Goal: Register for event/course

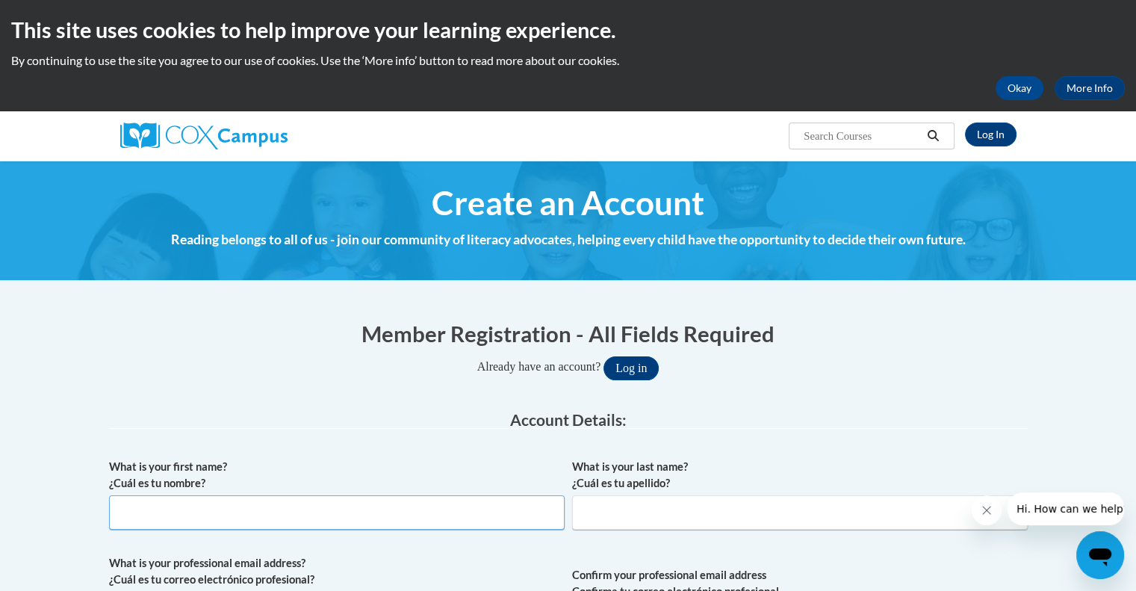
click at [471, 512] on input "What is your first name? ¿Cuál es tu nombre?" at bounding box center [337, 512] width 456 height 34
type input "Paige"
type input "Nobles"
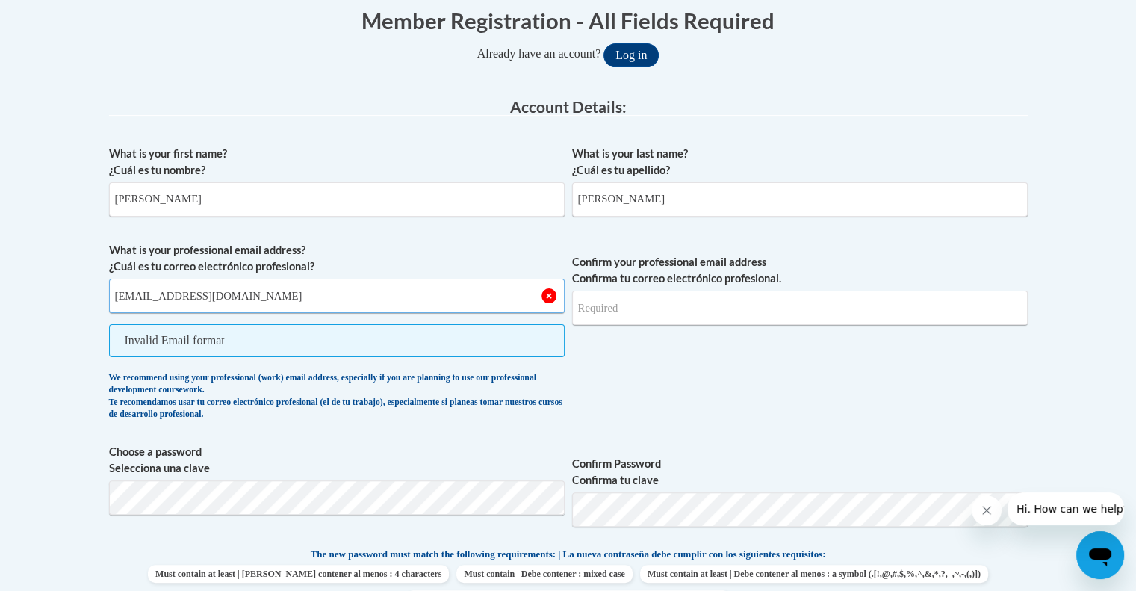
type input "pnobles@fdresa.org"
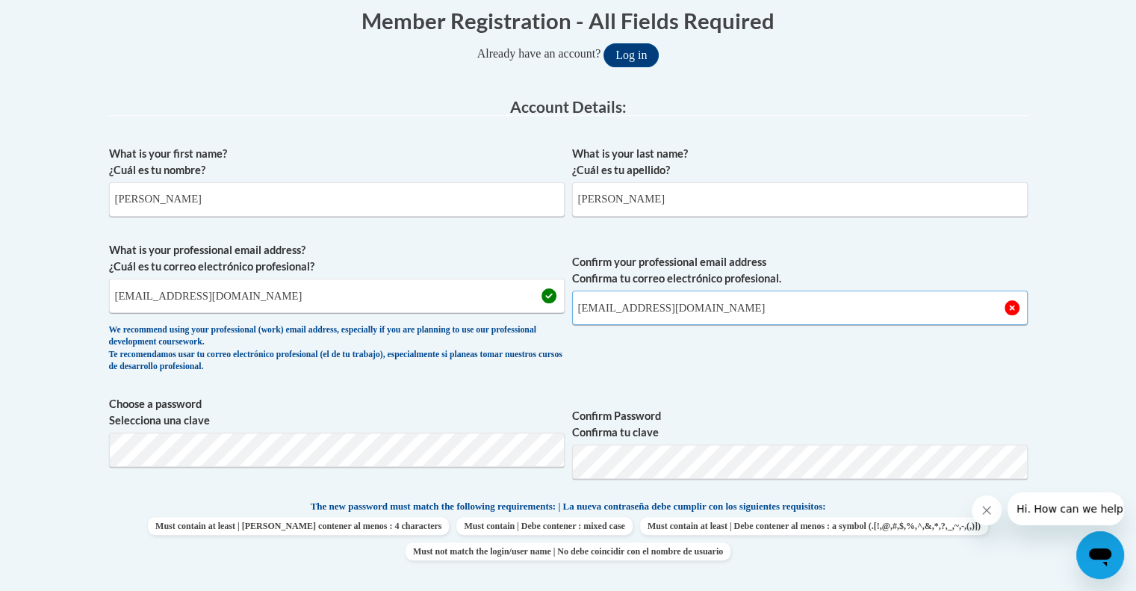
type input "pnobles@fdresa.org"
click at [751, 376] on span "Confirm your professional email address Confirma tu correo electrónico profesio…" at bounding box center [800, 311] width 456 height 138
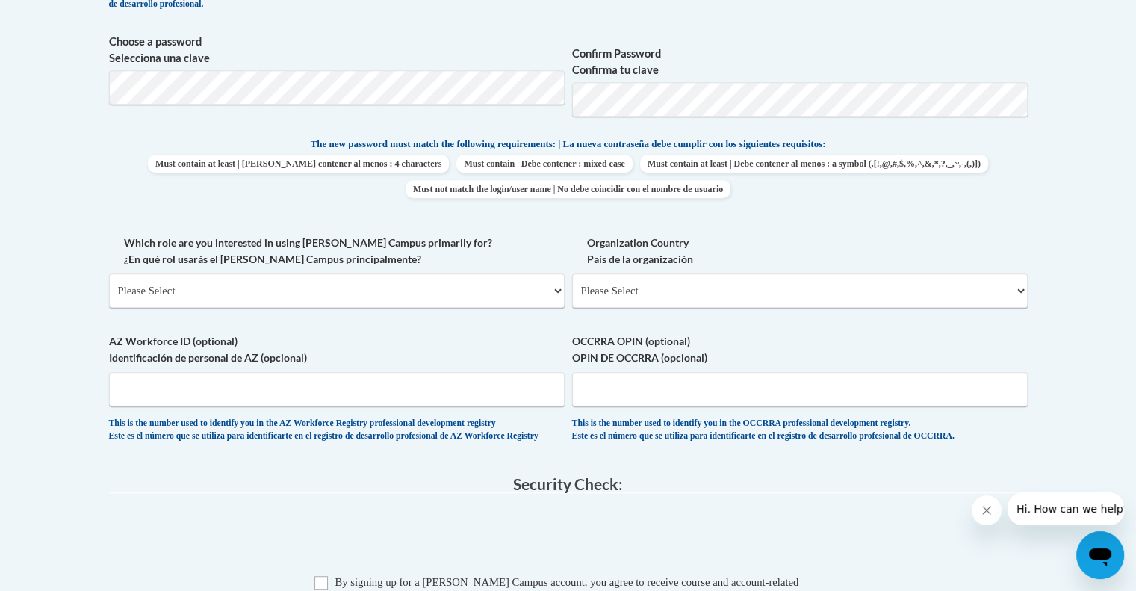
scroll to position [686, 0]
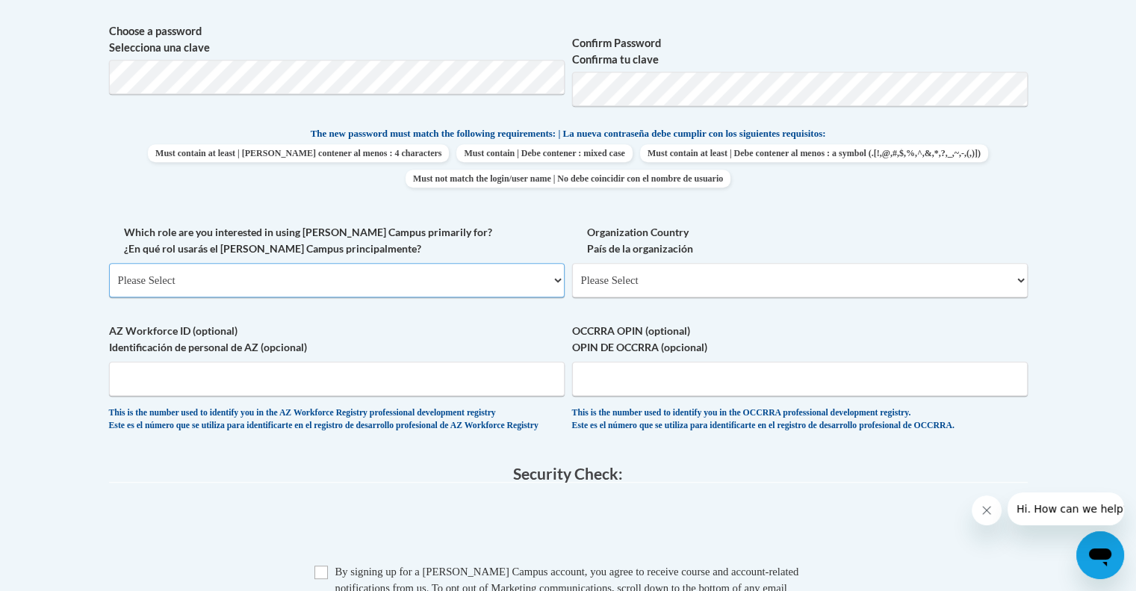
click at [497, 279] on select "Please Select College/University | Colegio/Universidad Community/Nonprofit Part…" at bounding box center [337, 280] width 456 height 34
select select "fbf2d438-af2f-41f8-98f1-81c410e29de3"
click at [109, 263] on select "Please Select College/University | Colegio/Universidad Community/Nonprofit Part…" at bounding box center [337, 280] width 456 height 34
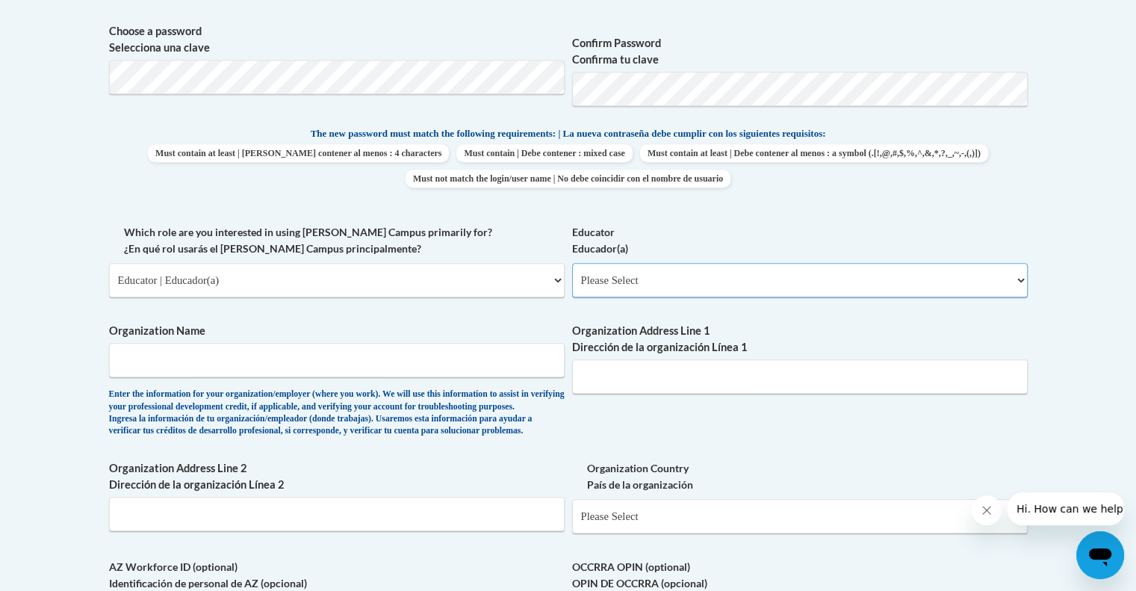
click at [628, 279] on select "Please Select Early Learning/Daycare Teacher/Family Home Care Provider | Maestr…" at bounding box center [800, 280] width 456 height 34
select select "5455f13f-8aeb-4200-a53b-f3dbe28286cf"
click at [572, 263] on select "Please Select Early Learning/Daycare Teacher/Family Home Care Provider | Maestr…" at bounding box center [800, 280] width 456 height 34
click at [472, 361] on input "Organization Name" at bounding box center [337, 360] width 456 height 34
type input "First District RESA"
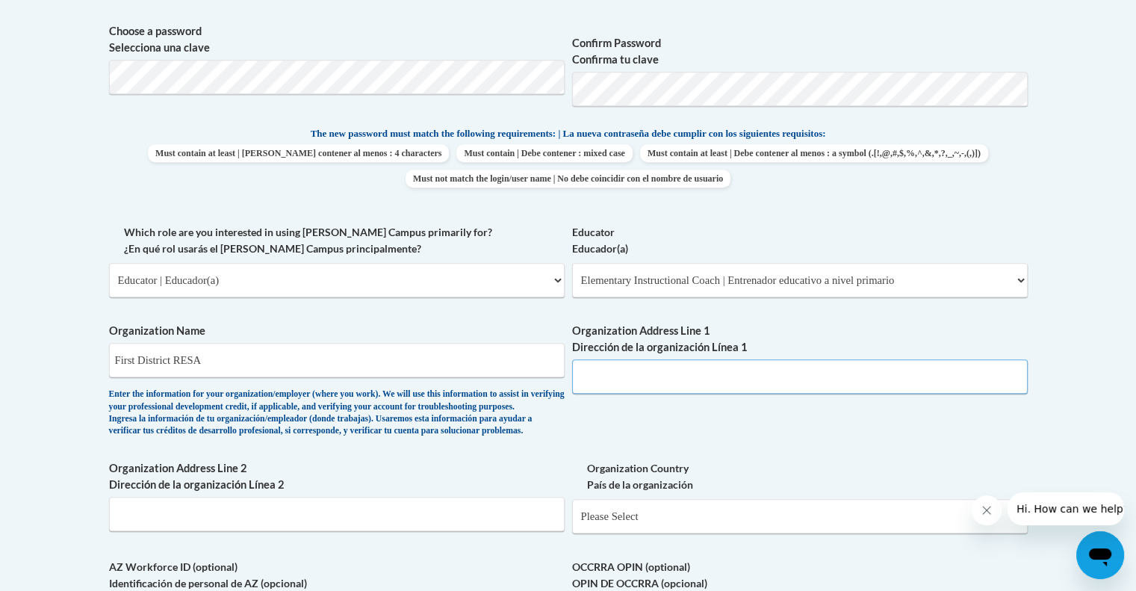
click at [634, 389] on input "Organization Address Line 1 Dirección de la organización Línea 1" at bounding box center [800, 376] width 456 height 34
click at [678, 378] on input "137 S Register Street Metter" at bounding box center [800, 376] width 456 height 34
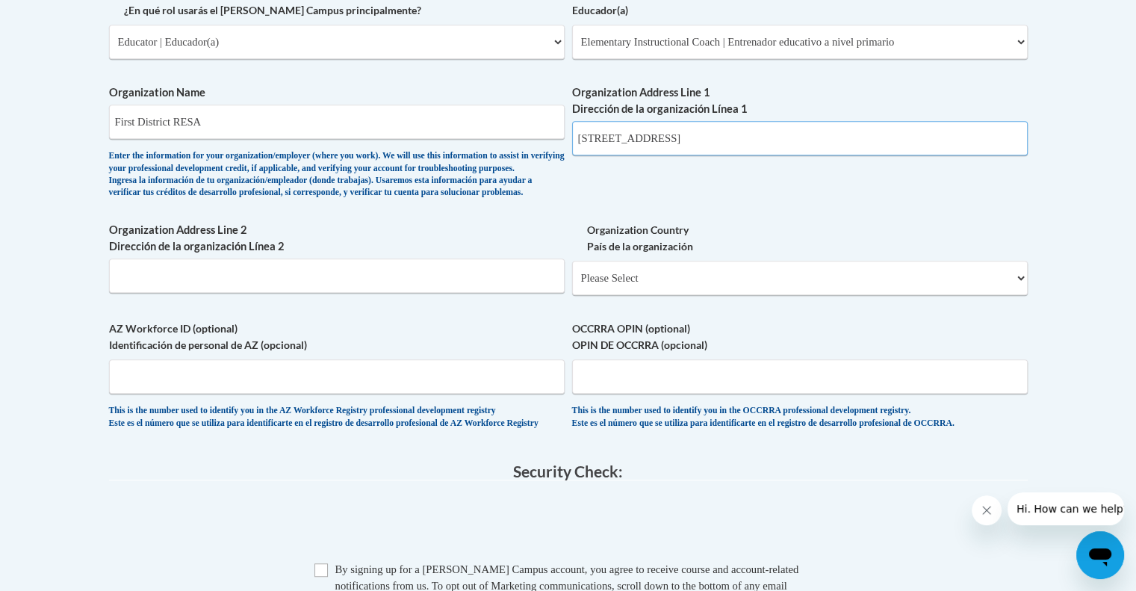
scroll to position [944, 0]
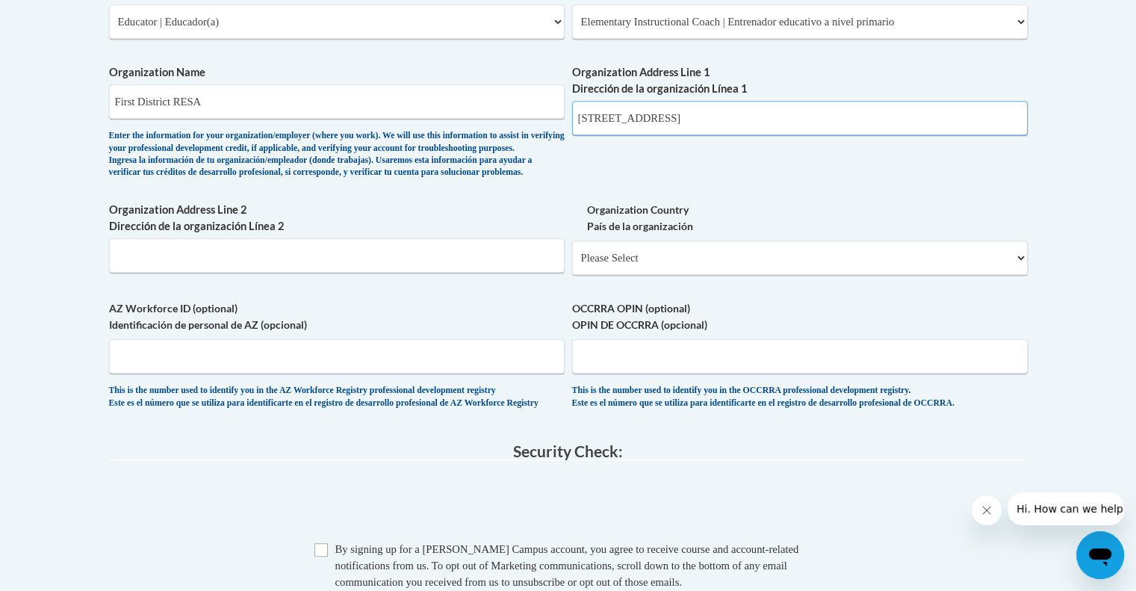
type input "137 S Register Street, Metter"
click at [650, 275] on select "Please Select United States | Estados Unidos Outside of the United States | Fue…" at bounding box center [800, 257] width 456 height 34
select select "ad49bcad-a171-4b2e-b99c-48b446064914"
click at [572, 264] on select "Please Select United States | Estados Unidos Outside of the United States | Fue…" at bounding box center [800, 257] width 456 height 34
select select
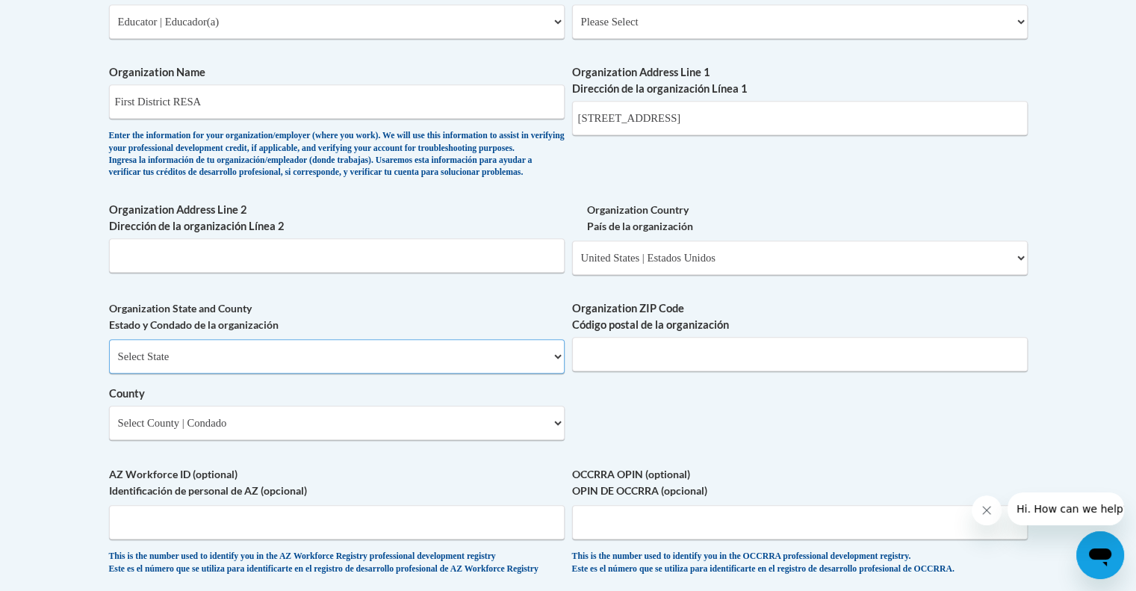
click at [489, 373] on select "Select State Alabama Alaska Arizona Arkansas California Colorado Connecticut De…" at bounding box center [337, 356] width 456 height 34
select select "Georgia"
click at [109, 364] on select "Select State Alabama Alaska Arizona Arkansas California Colorado Connecticut De…" at bounding box center [337, 356] width 456 height 34
click at [742, 371] on input "Organization ZIP Code Código postal de la organización" at bounding box center [800, 354] width 456 height 34
type input "30439"
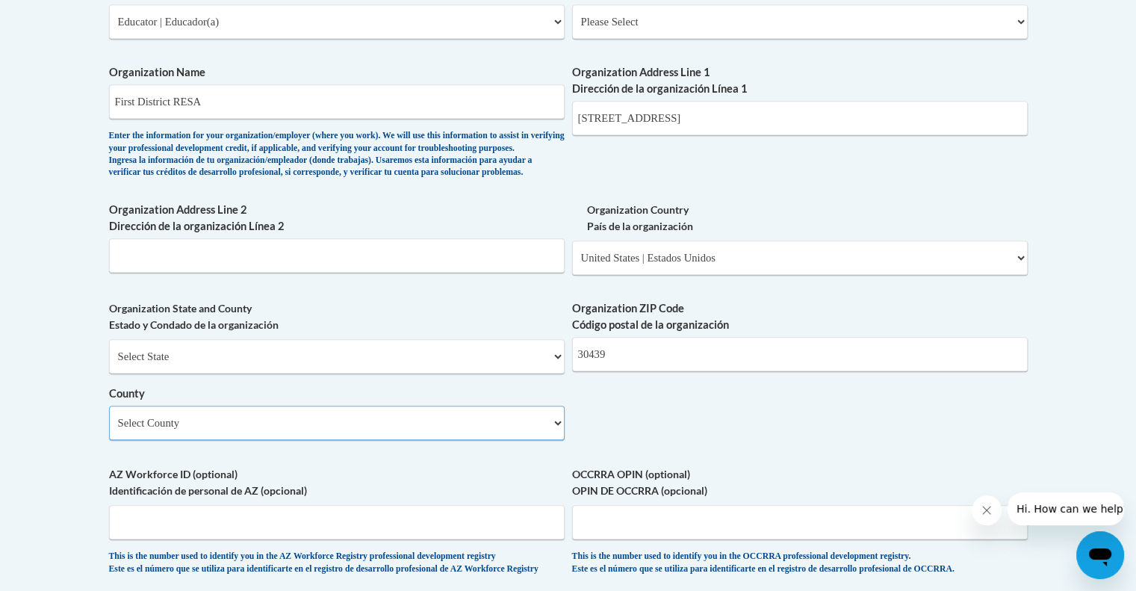
click at [229, 440] on select "Select County Appling Atkinson Bacon Baker Baldwin Banks Barrow Bartow Ben Hill…" at bounding box center [337, 423] width 456 height 34
select select "Candler"
click at [109, 430] on select "Select County Appling Atkinson Bacon Baker Baldwin Banks Barrow Bartow Ben Hill…" at bounding box center [337, 423] width 456 height 34
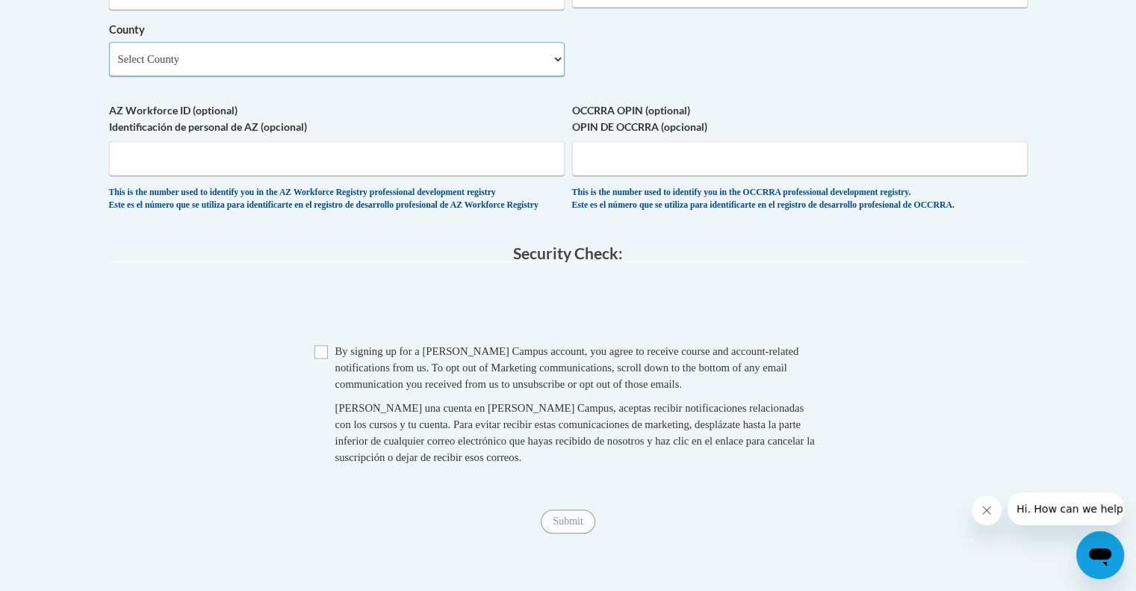
scroll to position [1310, 0]
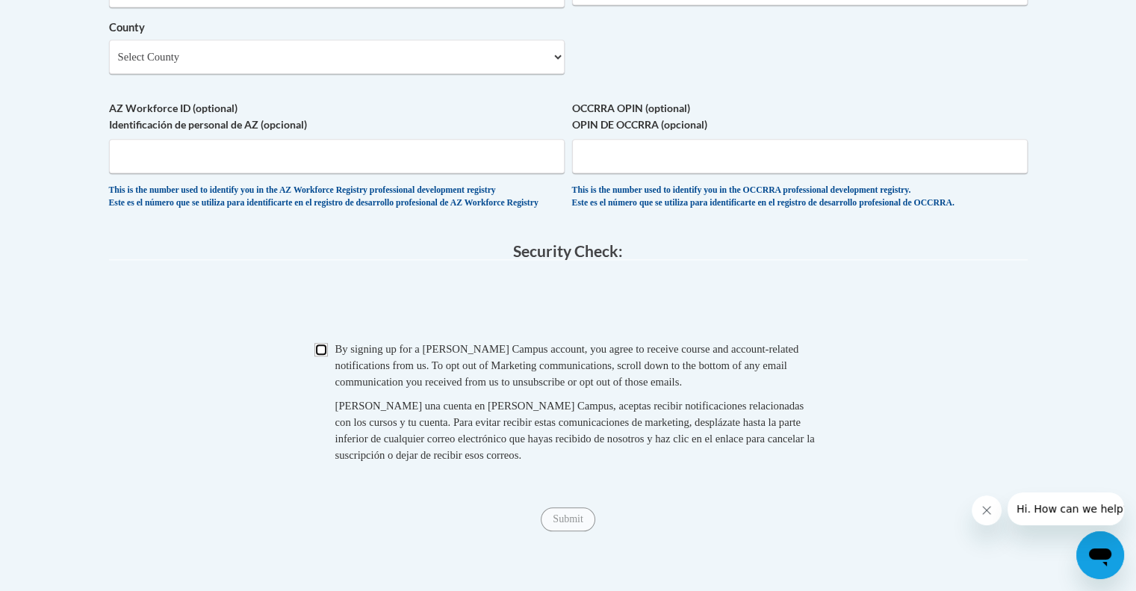
click at [323, 356] on input "Checkbox" at bounding box center [320, 349] width 13 height 13
checkbox input "true"
click at [562, 531] on input "Submit" at bounding box center [568, 519] width 54 height 24
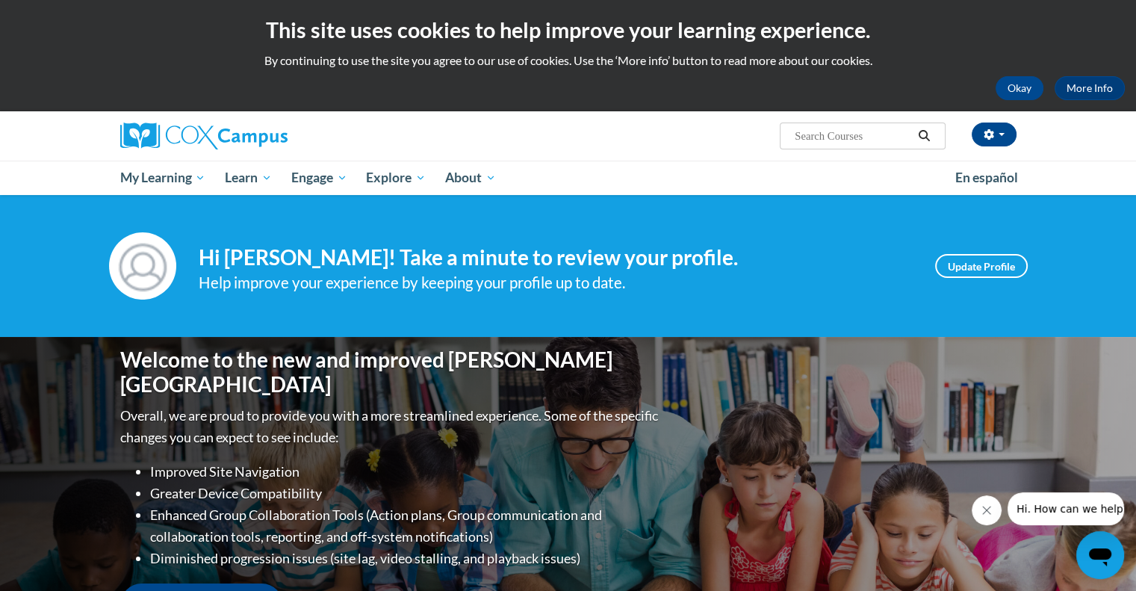
click at [815, 138] on input "Search..." at bounding box center [852, 136] width 119 height 18
type input "vocabulary"
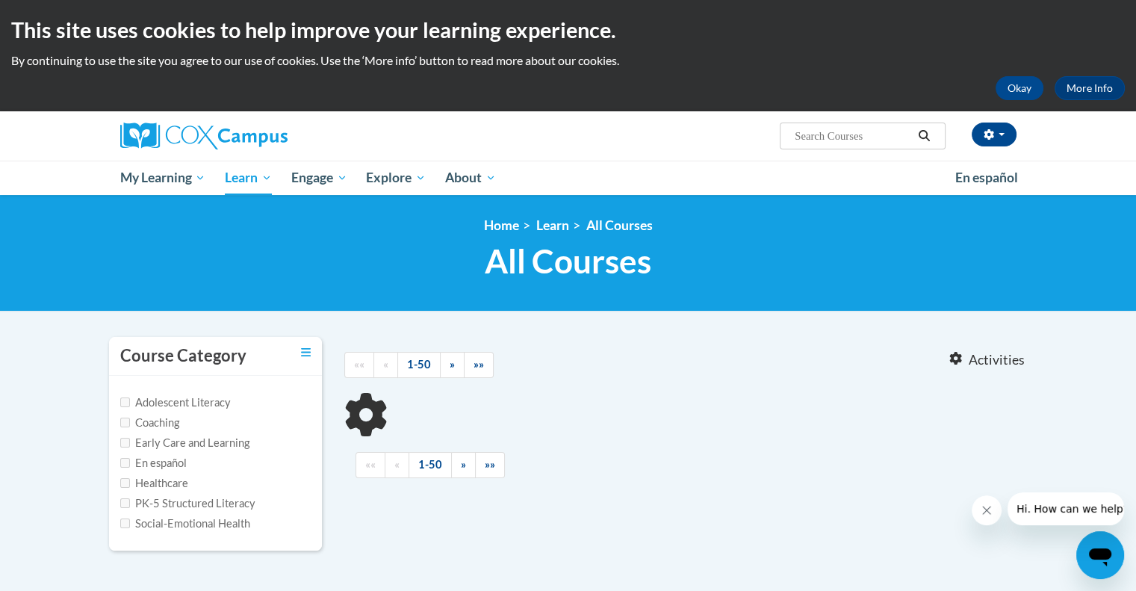
type input "vocabulary"
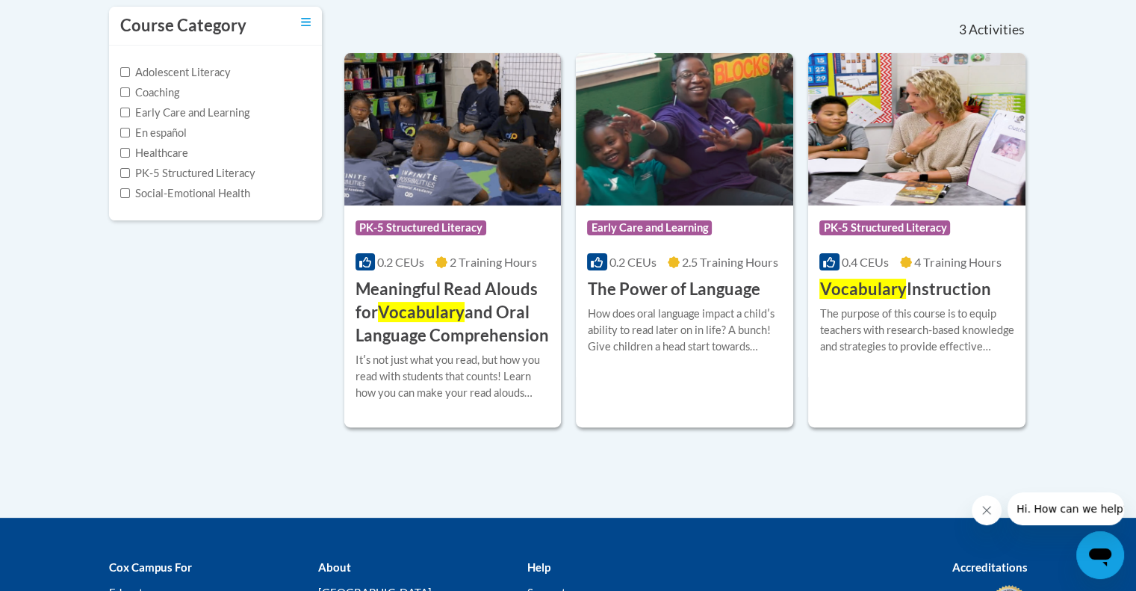
scroll to position [332, 0]
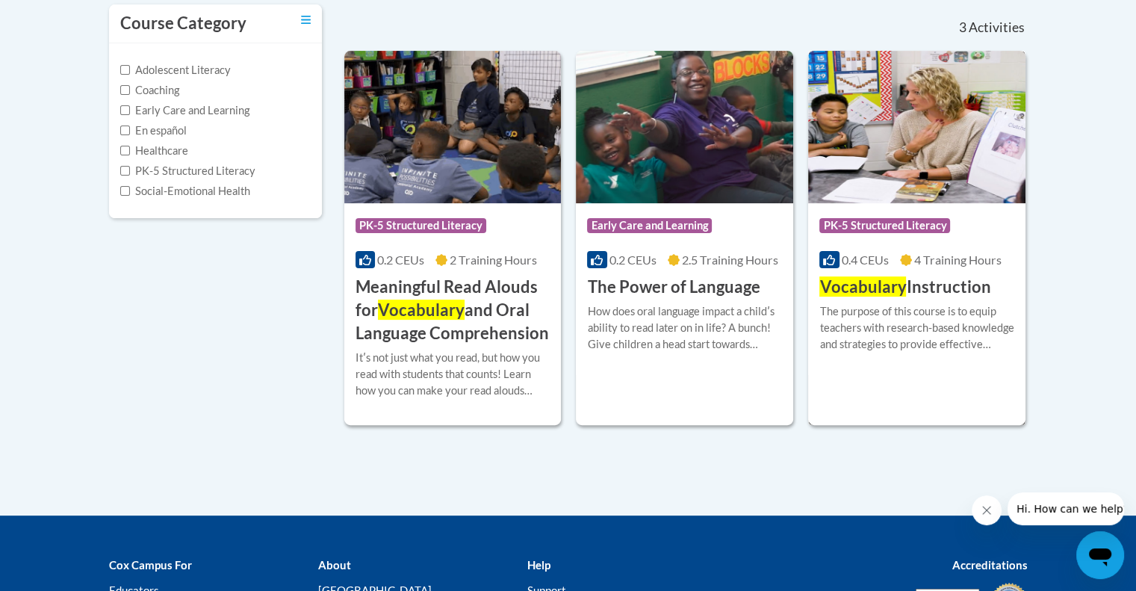
click at [936, 293] on h3 "Vocabulary Instruction" at bounding box center [904, 287] width 171 height 23
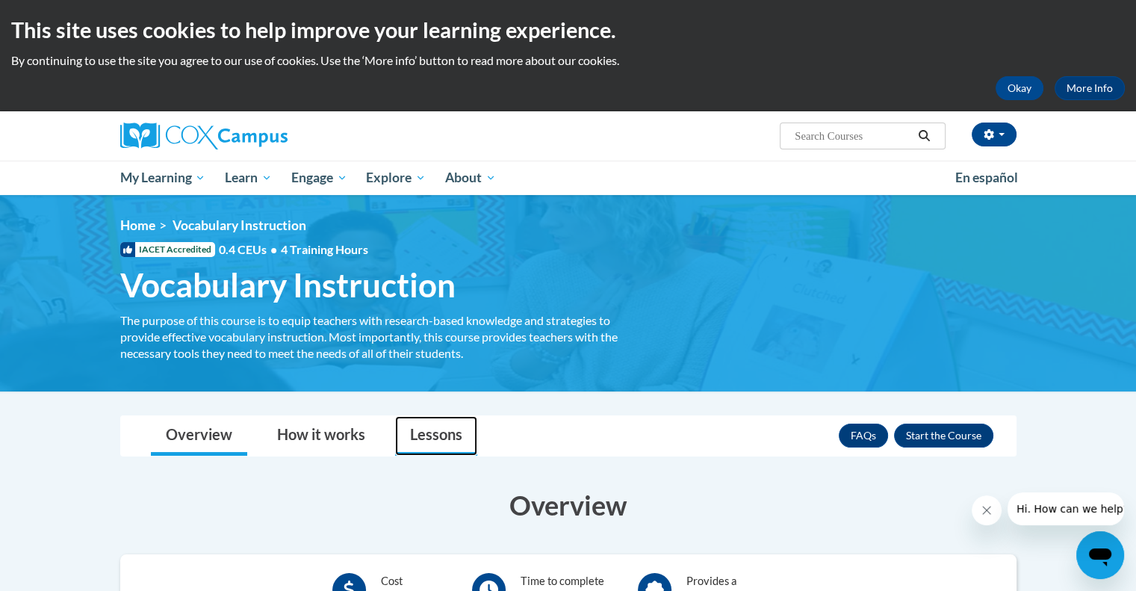
click at [423, 436] on link "Lessons" at bounding box center [436, 436] width 82 height 40
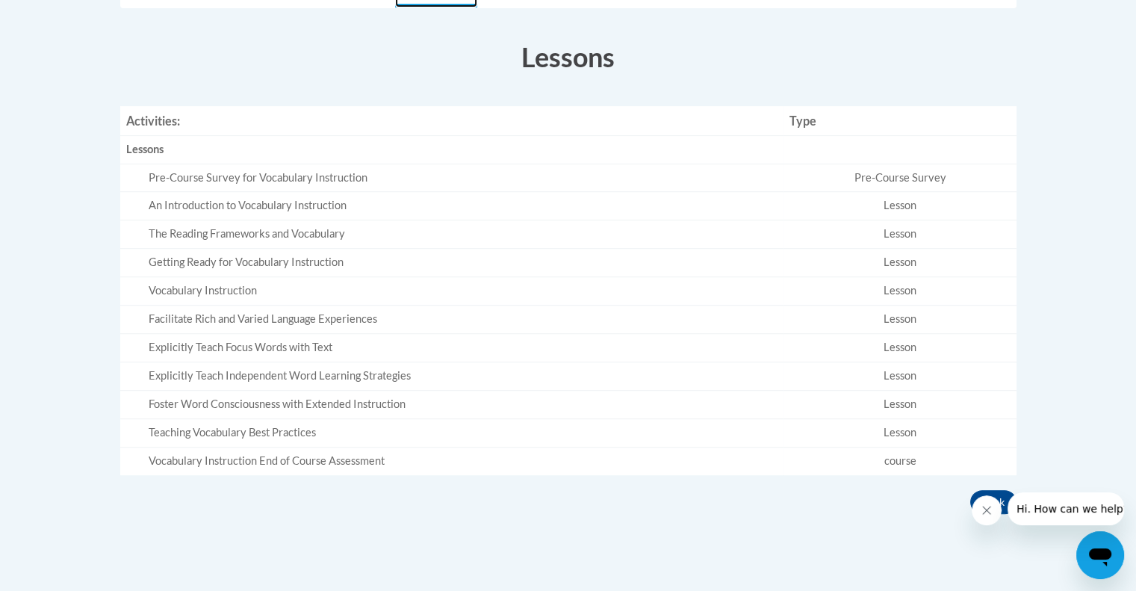
scroll to position [445, 0]
click at [317, 408] on div "Foster Word Consciousness with Extended Instruction" at bounding box center [464, 408] width 630 height 16
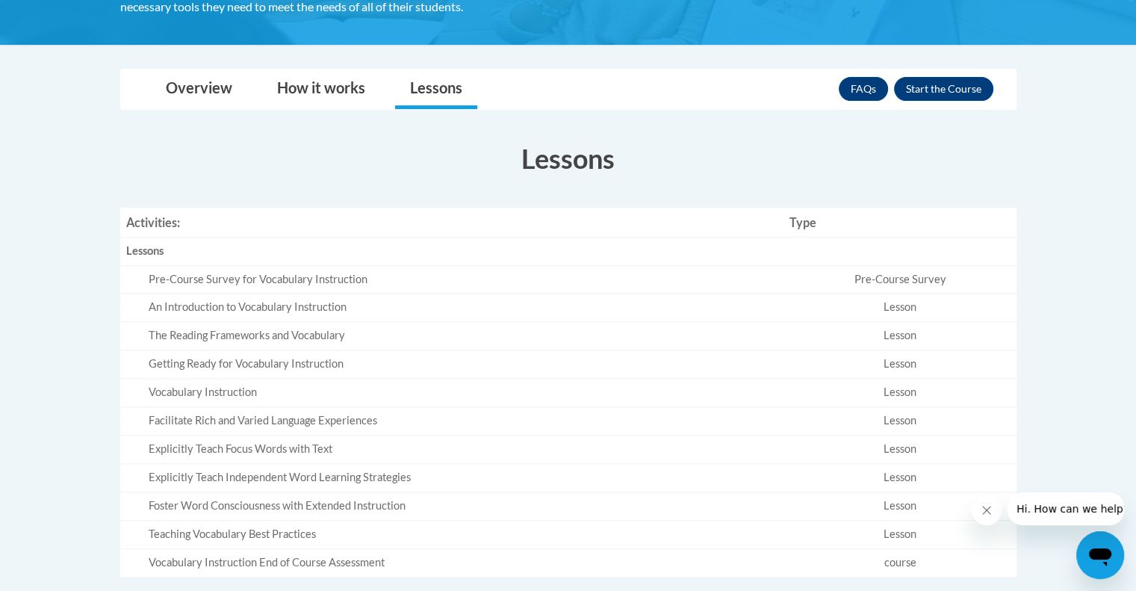
scroll to position [344, 0]
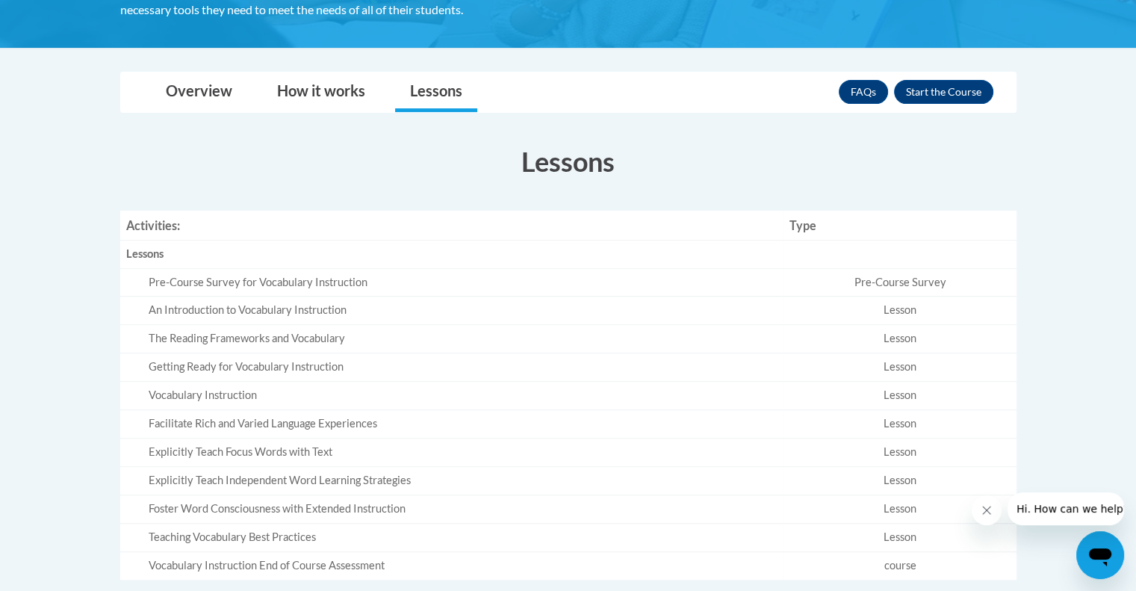
click at [290, 284] on div "Pre-Course Survey for Vocabulary Instruction" at bounding box center [464, 283] width 630 height 16
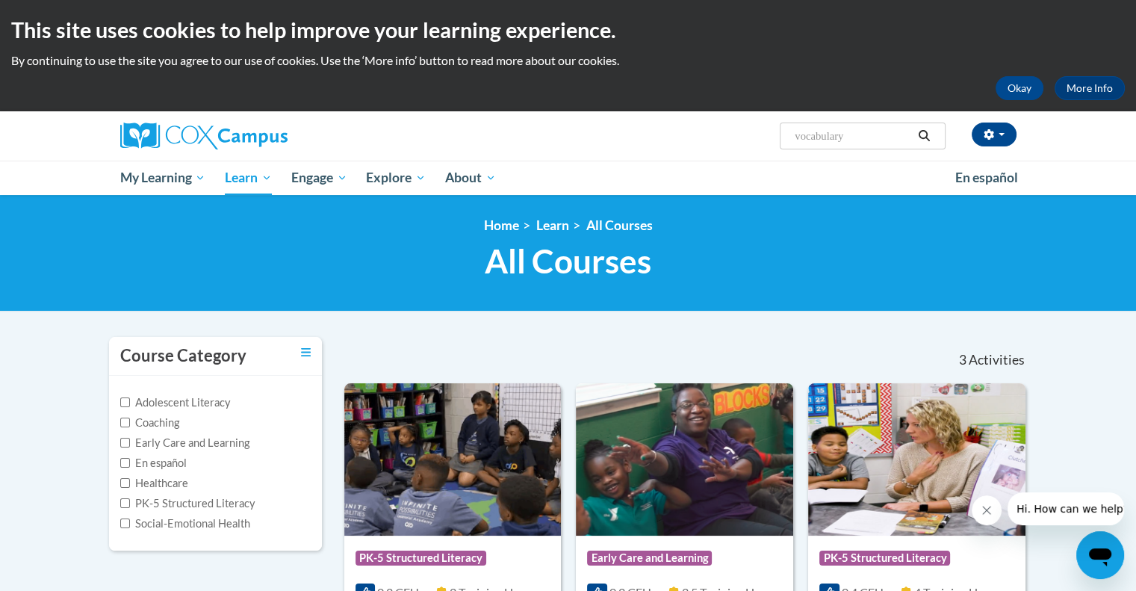
click at [854, 131] on input "vocabulary" at bounding box center [852, 136] width 119 height 18
drag, startPoint x: 854, startPoint y: 131, endPoint x: 768, endPoint y: 134, distance: 85.2
click at [768, 134] on div "Paige Nobles (Eastern Daylight Time GMT-0400 ) My Profile Inbox My Transcripts …" at bounding box center [721, 130] width 612 height 38
type input "EL students"
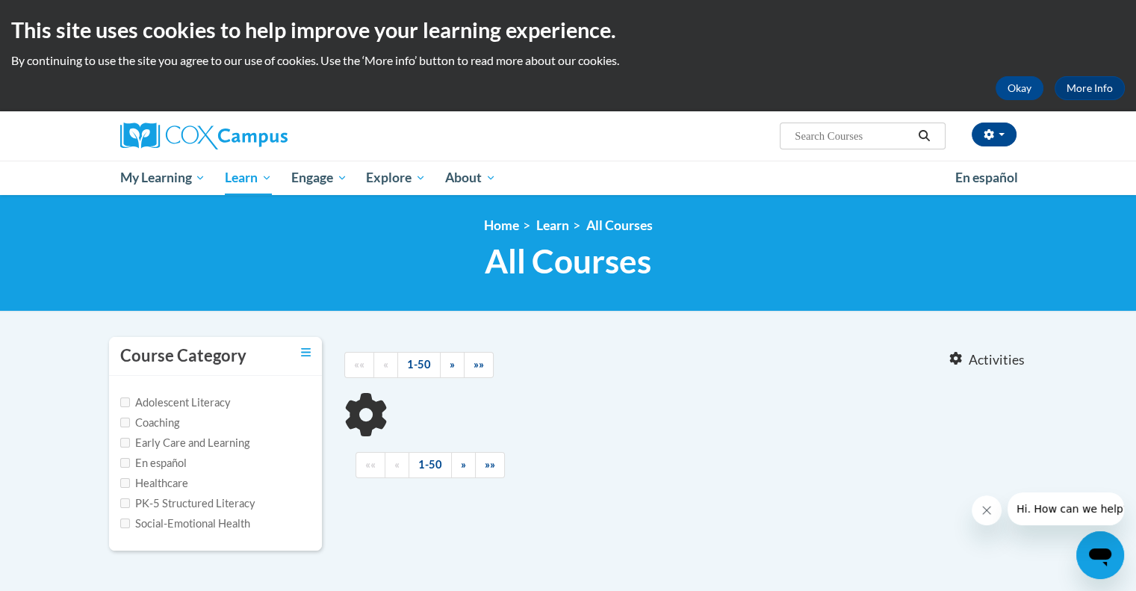
type input "EL students"
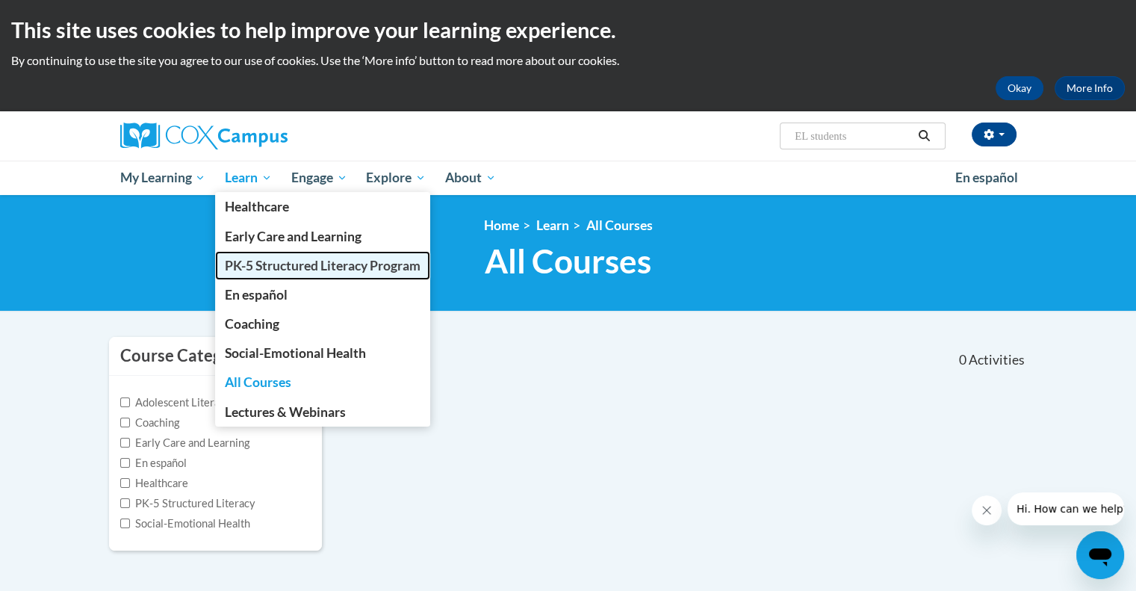
click at [254, 263] on span "PK-5 Structured Literacy Program" at bounding box center [323, 266] width 196 height 16
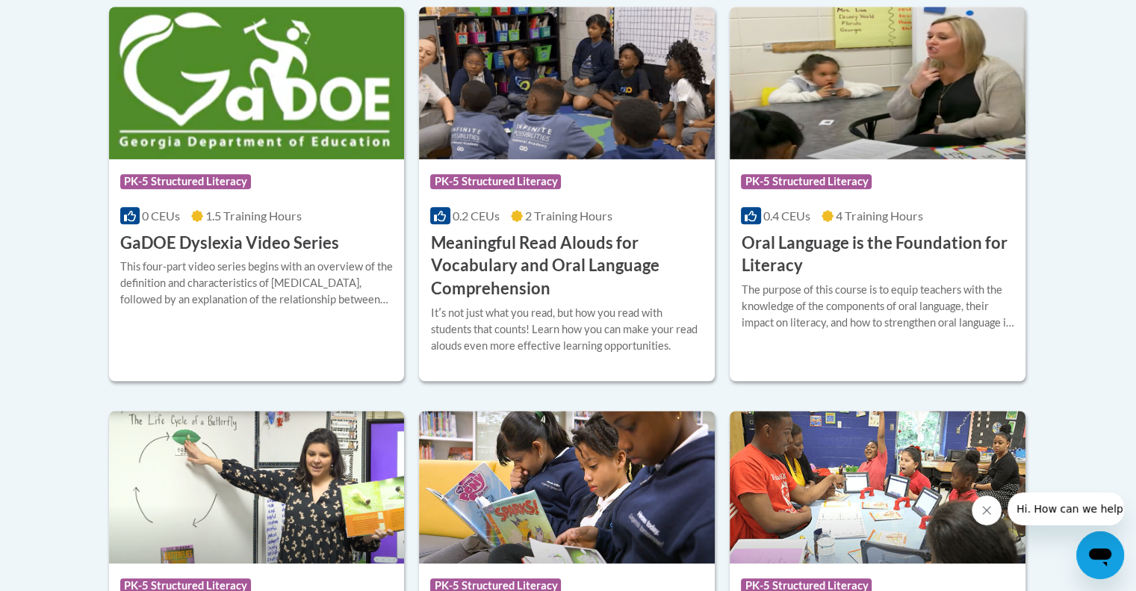
scroll to position [947, 0]
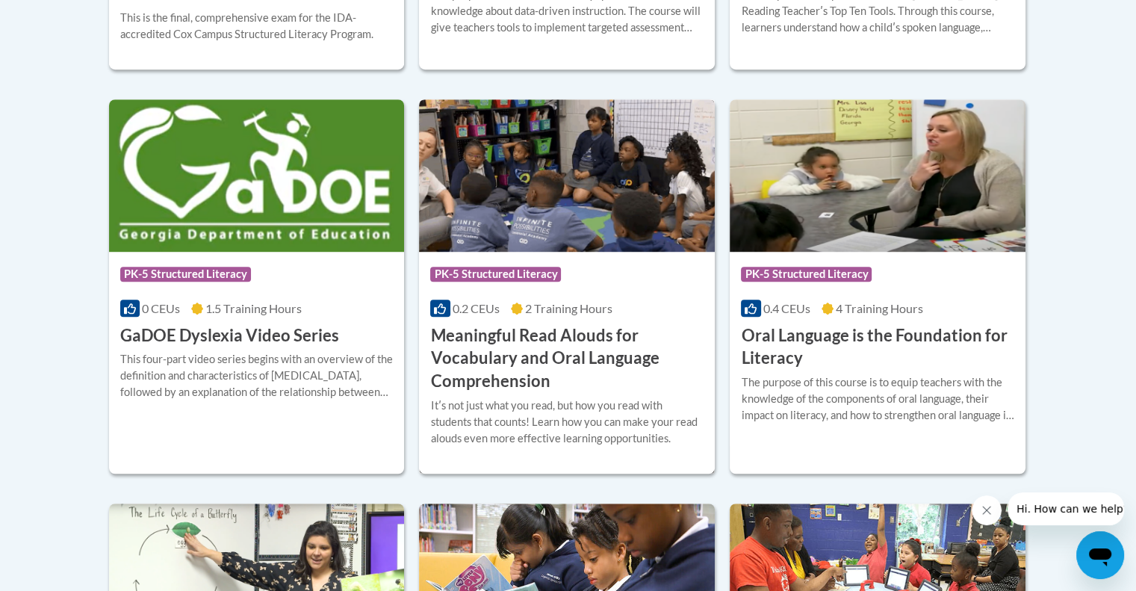
click at [562, 344] on h3 "Meaningful Read Alouds for Vocabulary and Oral Language Comprehension" at bounding box center [566, 358] width 273 height 69
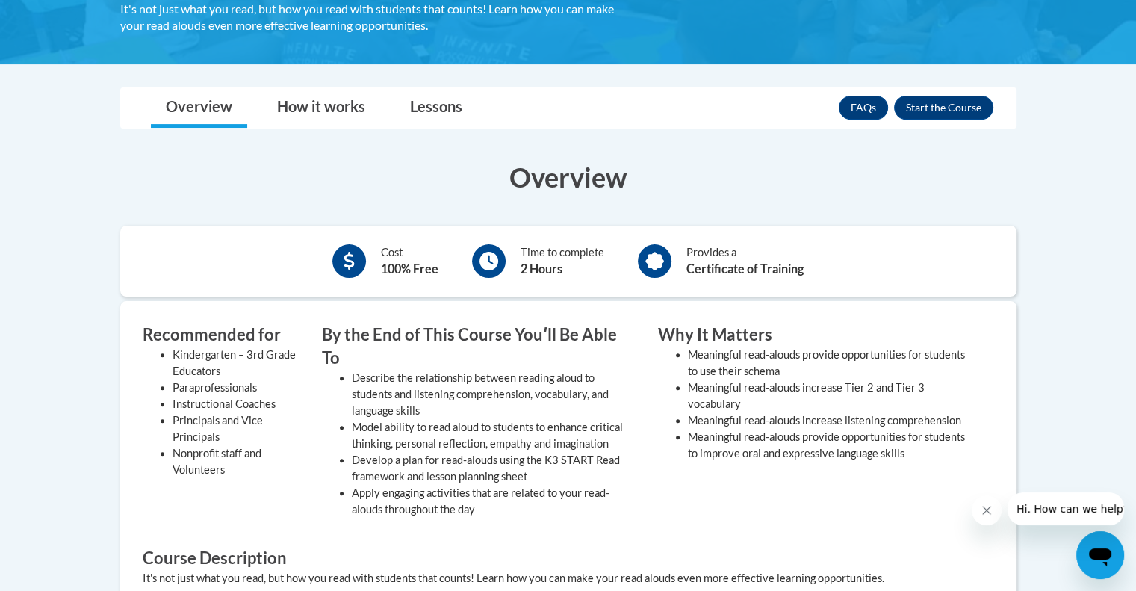
scroll to position [388, 0]
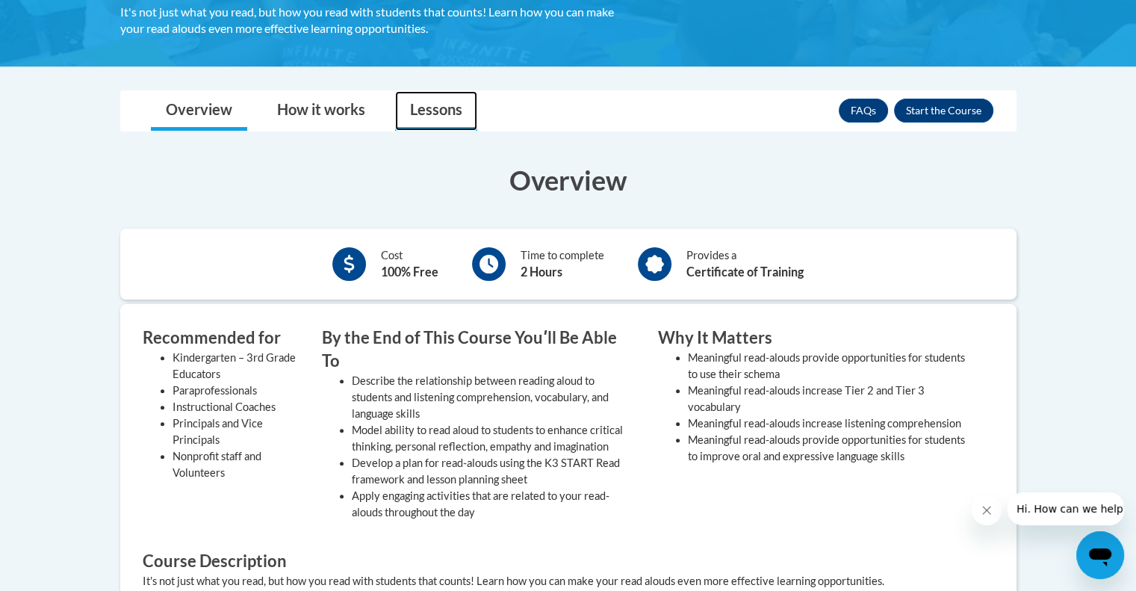
click at [433, 109] on link "Lessons" at bounding box center [436, 111] width 82 height 40
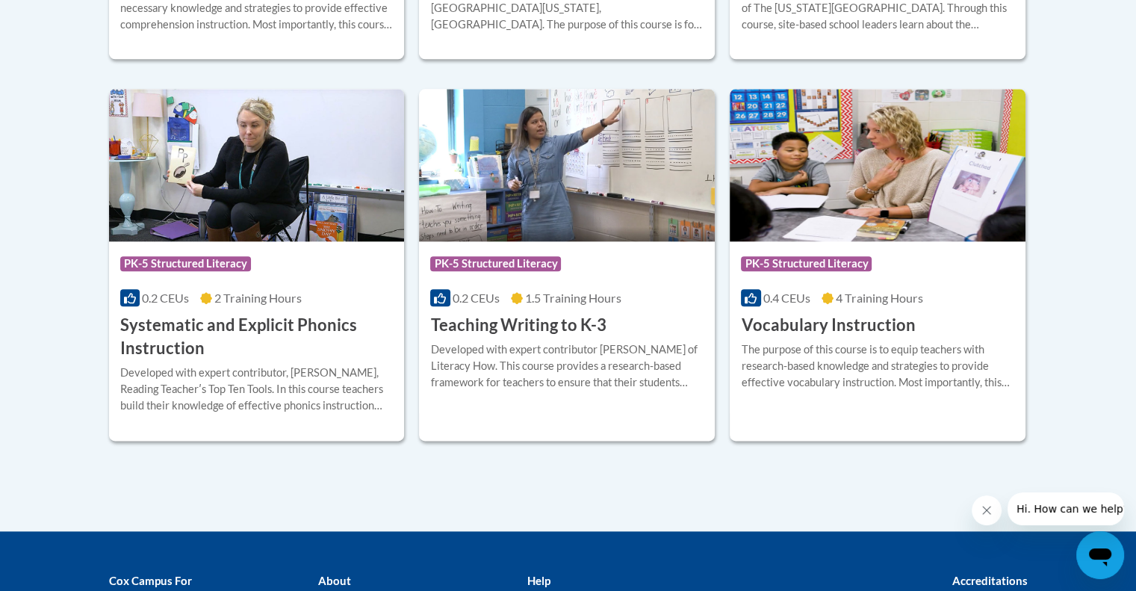
scroll to position [1717, 0]
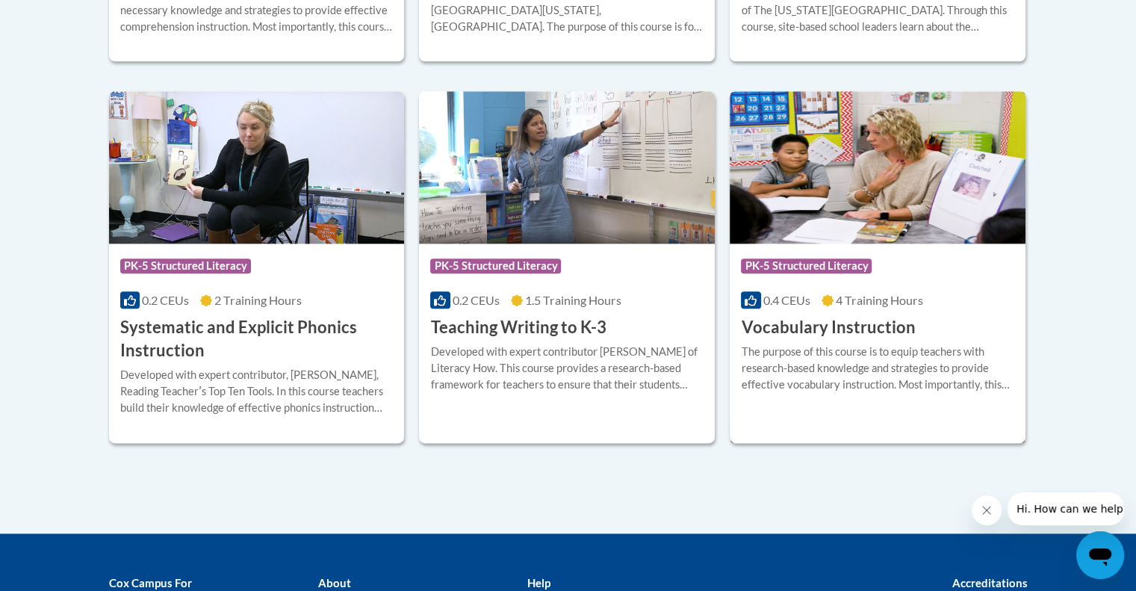
click at [857, 330] on h3 "Vocabulary Instruction" at bounding box center [828, 327] width 174 height 23
